Goal: Task Accomplishment & Management: Manage account settings

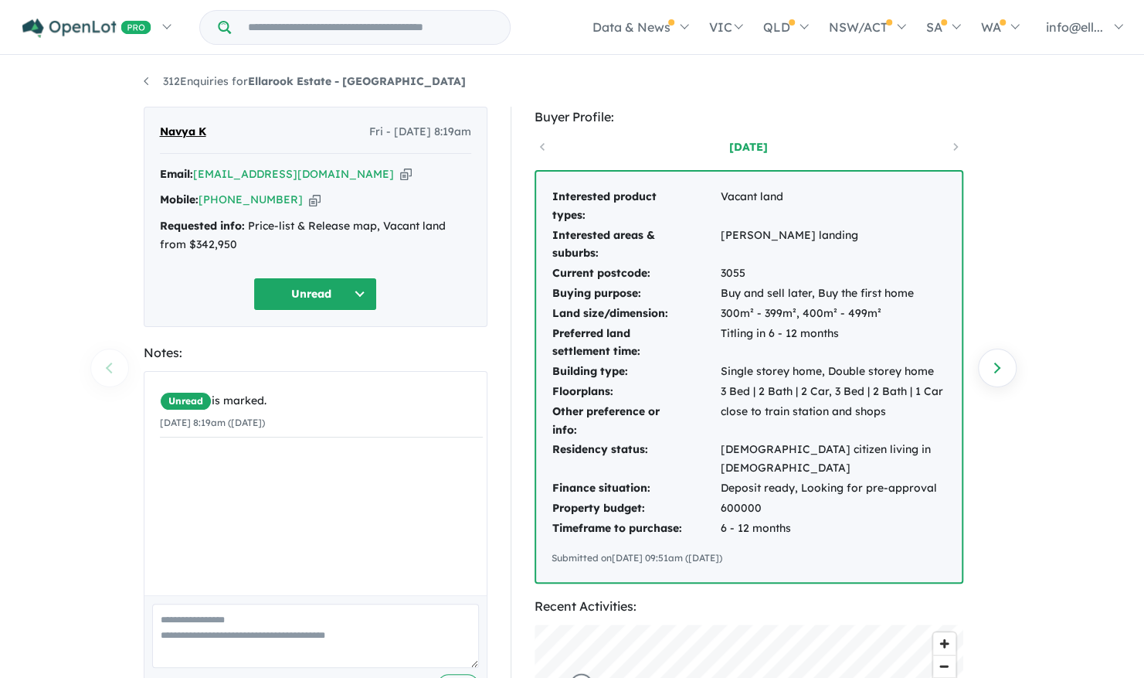
click at [400, 172] on icon "button" at bounding box center [406, 174] width 12 height 16
click at [309, 197] on icon "button" at bounding box center [315, 200] width 12 height 16
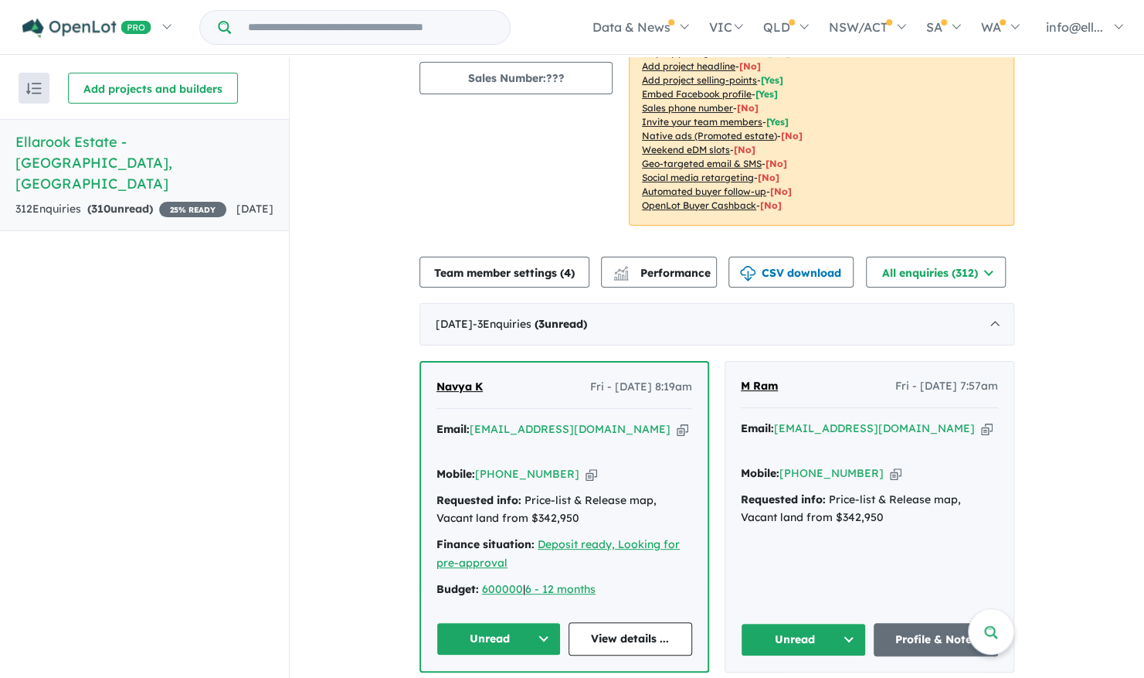
scroll to position [232, 0]
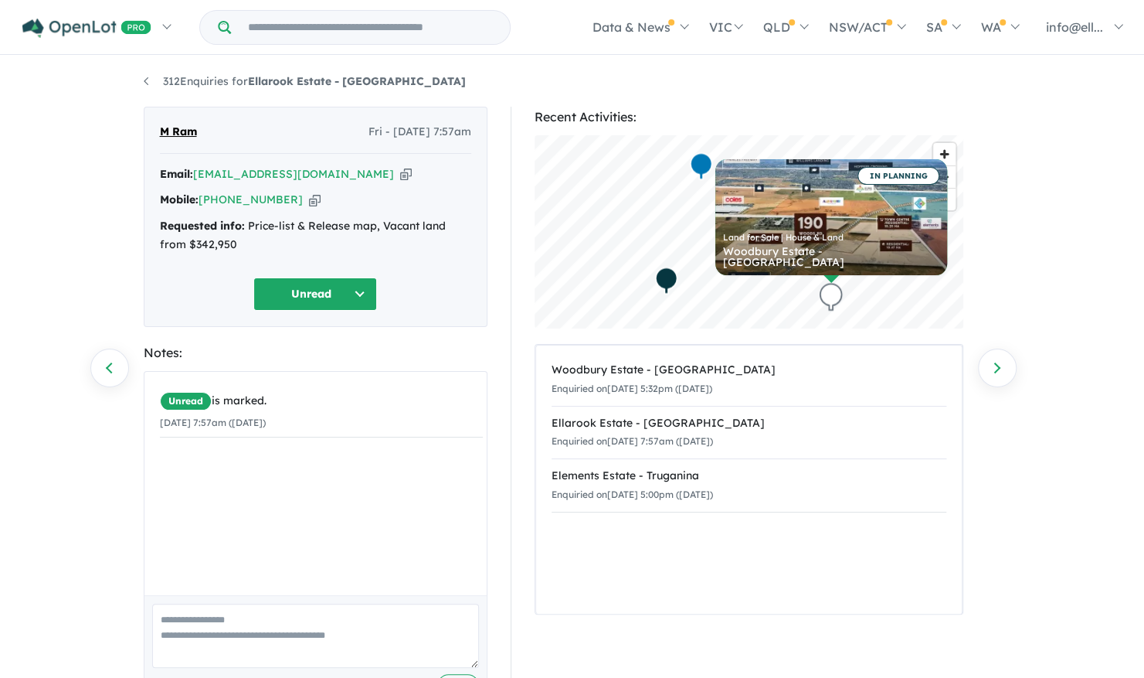
click at [400, 173] on icon "button" at bounding box center [406, 174] width 12 height 16
click at [309, 203] on icon "button" at bounding box center [315, 200] width 12 height 16
click at [309, 199] on icon "button" at bounding box center [315, 200] width 12 height 16
